Goal: Information Seeking & Learning: Learn about a topic

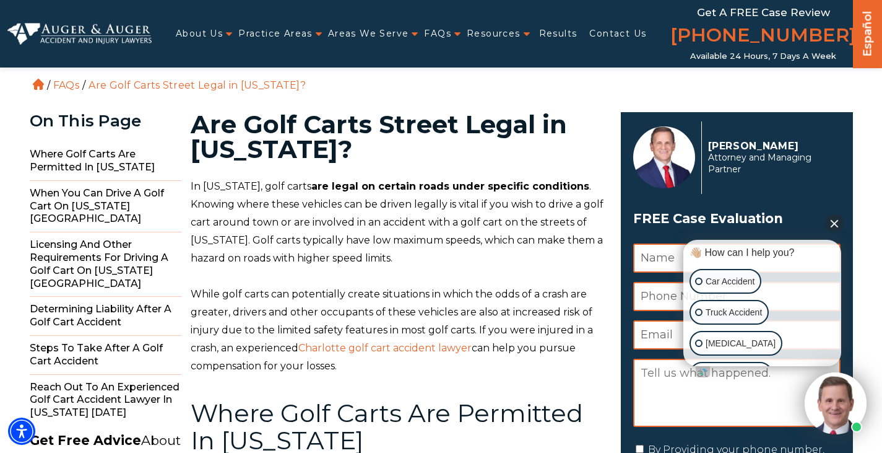
drag, startPoint x: 103, startPoint y: 84, endPoint x: 361, endPoint y: 77, distance: 257.6
click at [361, 77] on ol "Home / FAQs / Are Golf Carts Street Legal in North Carolina?" at bounding box center [441, 46] width 823 height 93
copy li "Are Golf Carts Street Legal in [US_STATE]?"
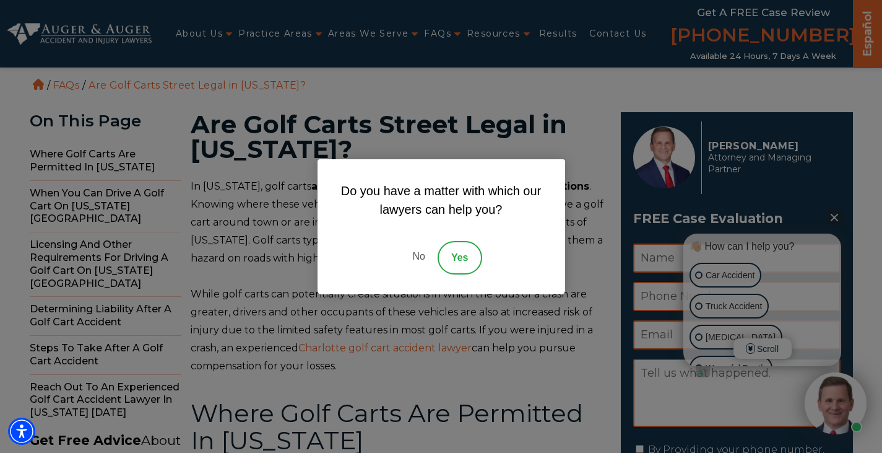
click at [409, 254] on link "No" at bounding box center [418, 257] width 37 height 33
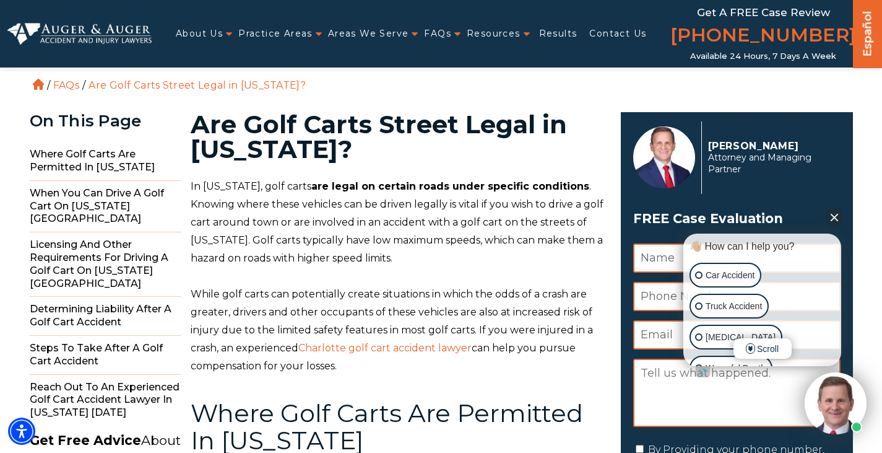
copy li "Are Golf Carts Street Legal in North Carolina?"
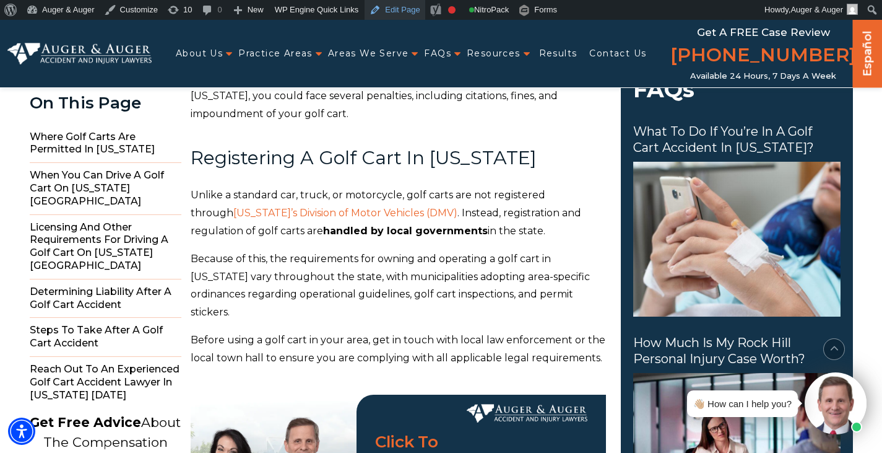
scroll to position [1362, 0]
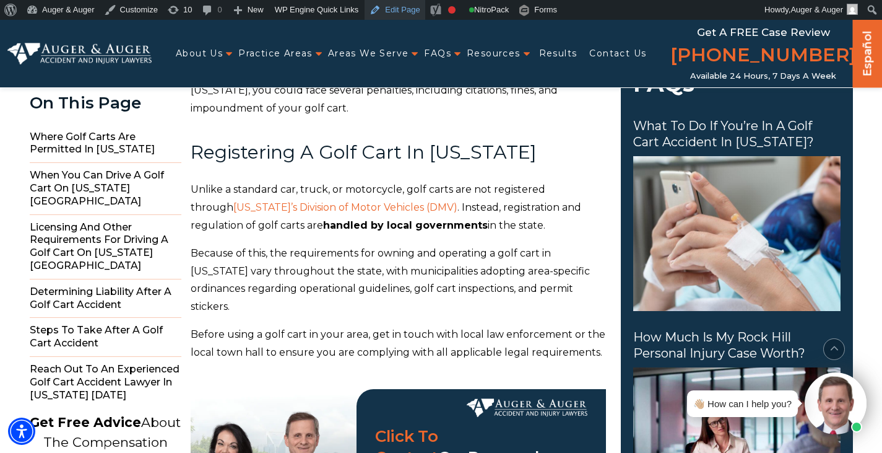
click at [382, 8] on link "Edit Page" at bounding box center [395, 10] width 60 height 20
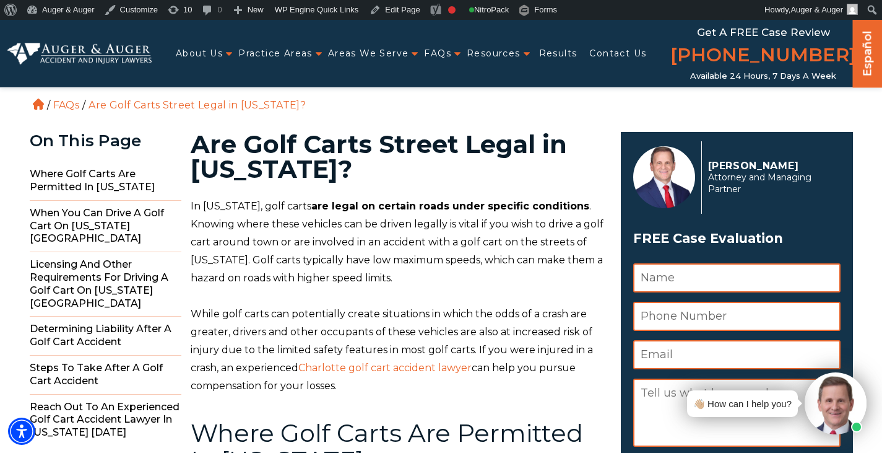
drag, startPoint x: 103, startPoint y: 105, endPoint x: 329, endPoint y: 108, distance: 226.0
click at [309, 108] on li "Are Golf Carts Street Legal in [US_STATE]?" at bounding box center [196, 105] width 223 height 12
copy li "Are Golf Carts Street Legal in [US_STATE]?"
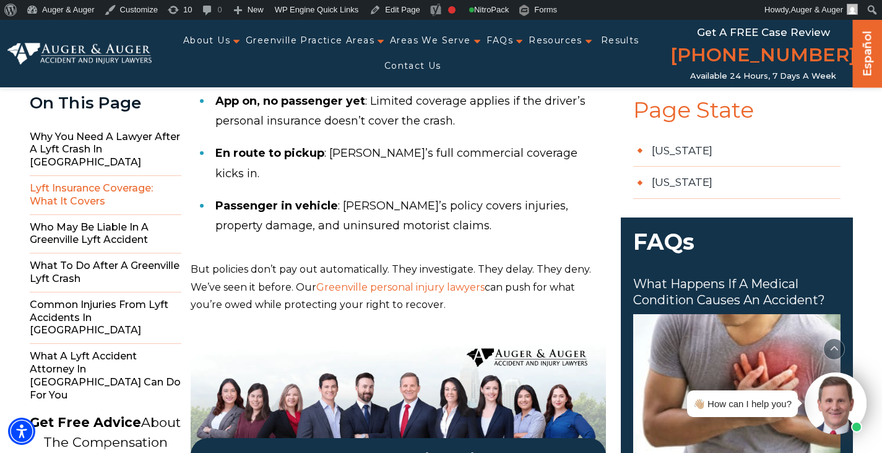
scroll to position [867, 0]
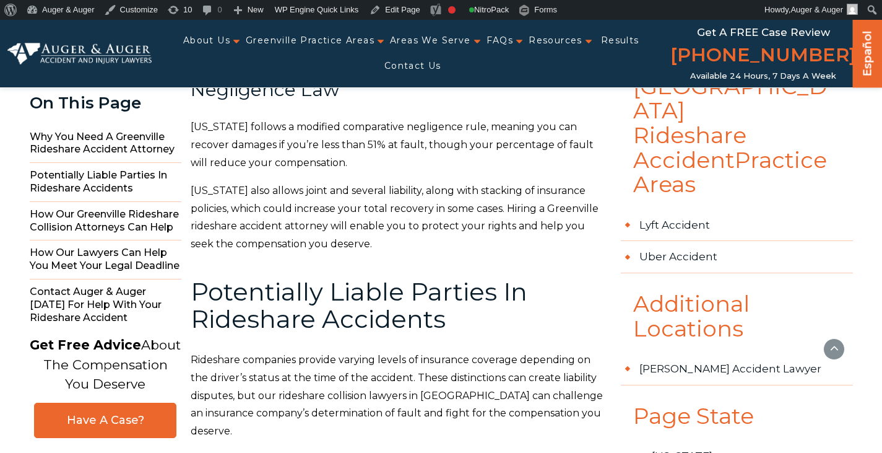
scroll to position [557, 0]
